Goal: Find contact information: Obtain details needed to contact an individual or organization

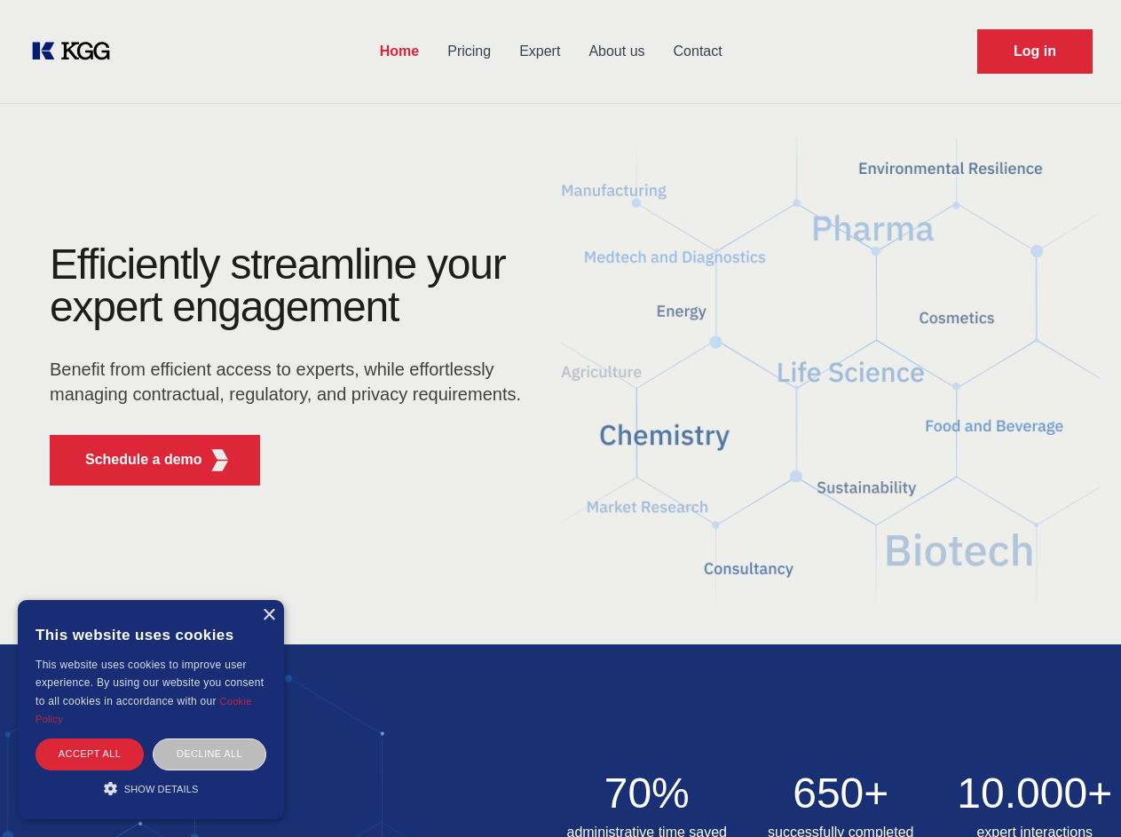
click at [560, 418] on div "Efficiently streamline your expert engagement Benefit from efficient access to …" at bounding box center [291, 371] width 540 height 257
click at [133, 460] on p "Schedule a demo" at bounding box center [143, 459] width 117 height 21
click at [268, 615] on div "× This website uses cookies This website uses cookies to improve user experienc…" at bounding box center [151, 709] width 266 height 219
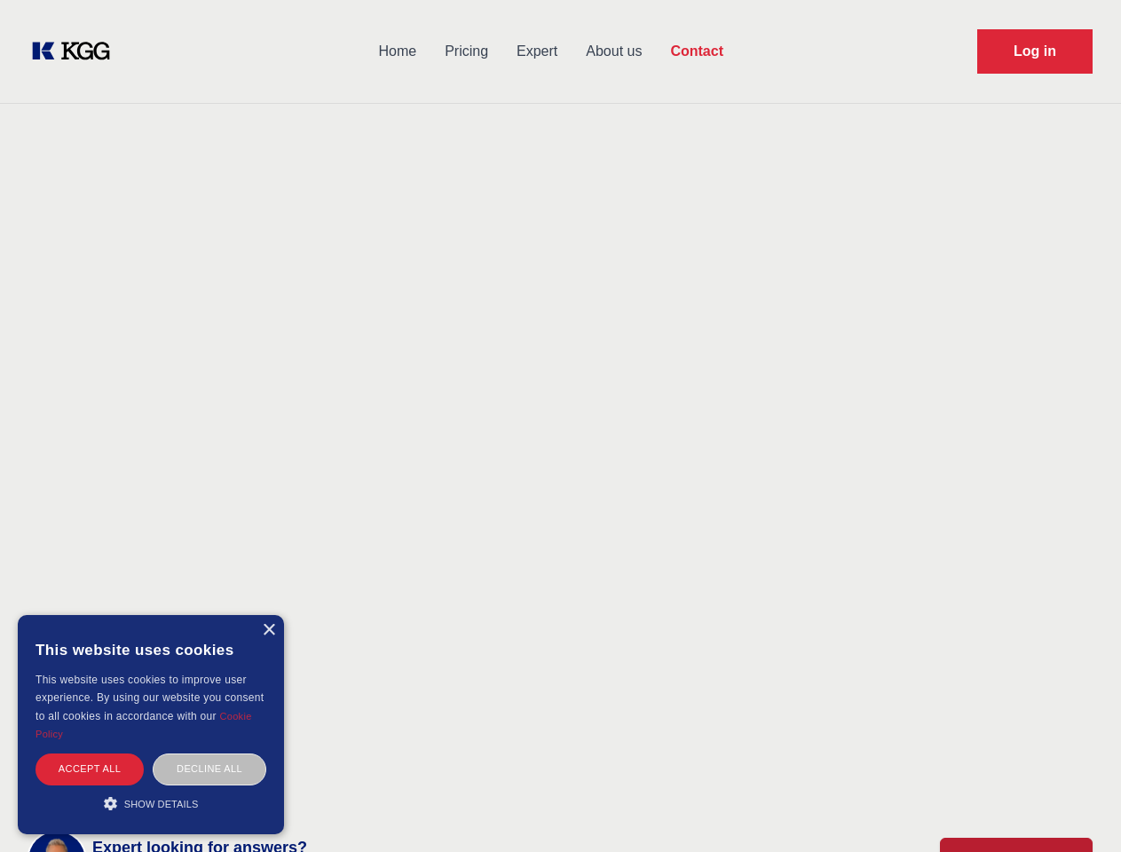
click at [90, 754] on div "Accept all" at bounding box center [90, 769] width 108 height 31
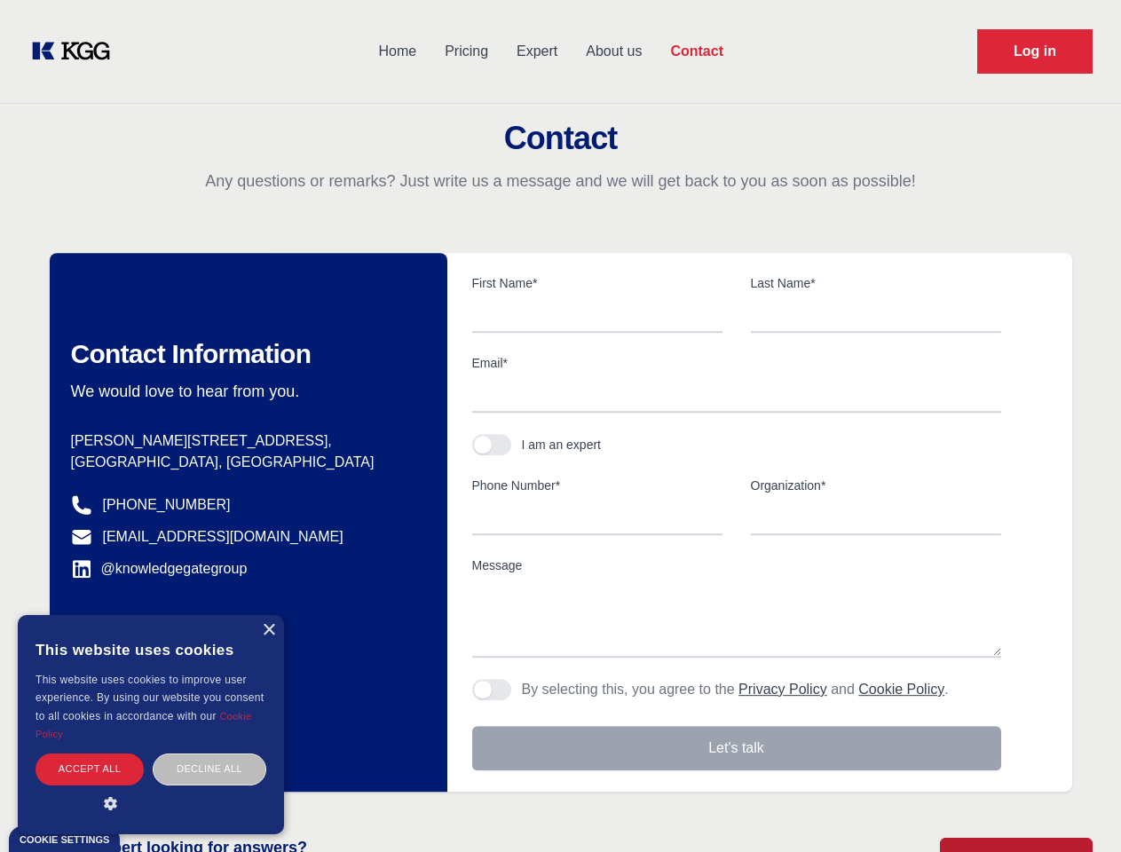
click at [210, 754] on div "Contact Information We would love to hear from you. Postal address [PERSON_NAME…" at bounding box center [249, 522] width 398 height 539
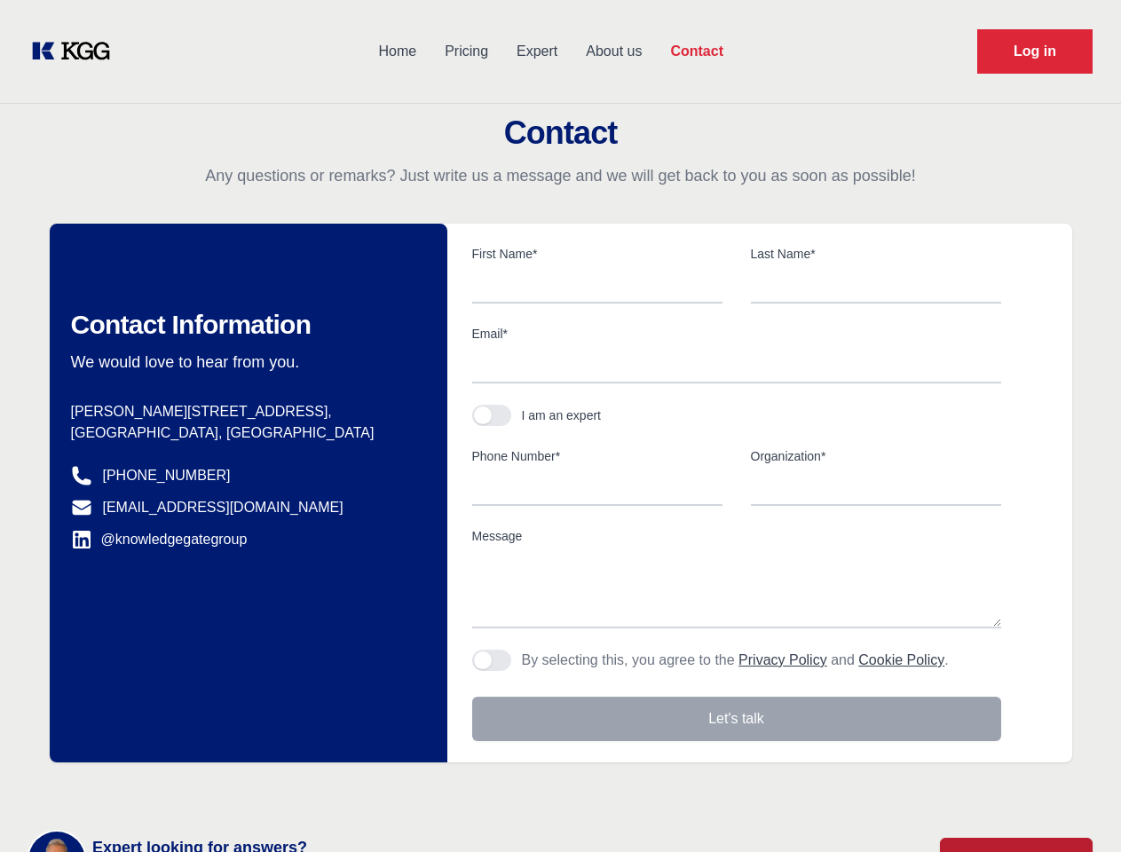
click at [151, 788] on main "Contact Any questions or remarks? Just write us a message and we will get back …" at bounding box center [560, 462] width 1121 height 924
